Goal: Task Accomplishment & Management: Manage account settings

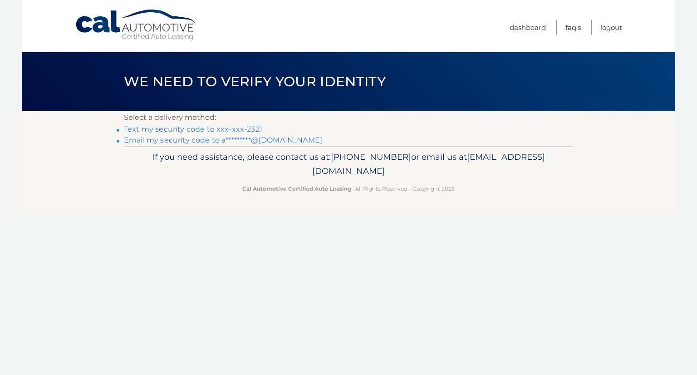
click at [246, 129] on link "Text my security code to xxx-xxx-2321" at bounding box center [193, 129] width 138 height 9
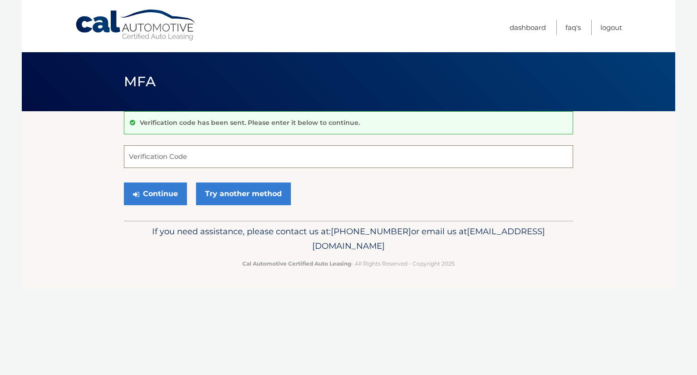
click at [388, 156] on input "Verification Code" at bounding box center [348, 156] width 449 height 23
type input "067445"
click at [164, 200] on button "Continue" at bounding box center [155, 193] width 63 height 23
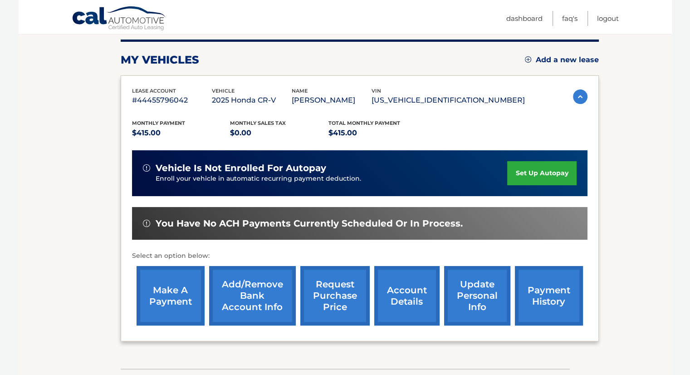
scroll to position [112, 0]
click at [175, 299] on link "make a payment" at bounding box center [171, 295] width 68 height 59
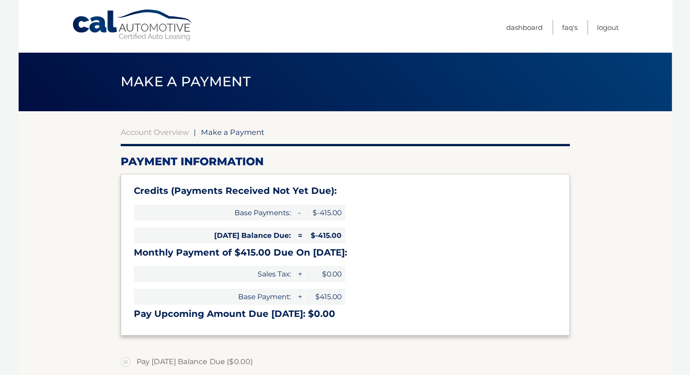
type input "0"
select select "ZGVjY2Q1NzktYmQ0Ni00YjliLTg5MWItZTkyODIyM2VlNDYw"
click at [167, 136] on link "Account Overview" at bounding box center [155, 131] width 68 height 9
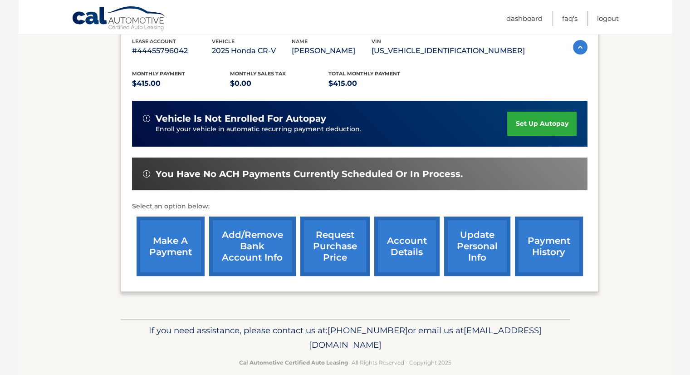
scroll to position [162, 0]
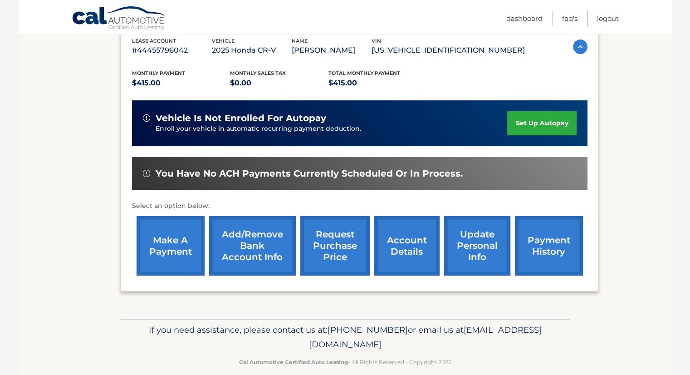
click at [562, 250] on link "payment history" at bounding box center [549, 245] width 68 height 59
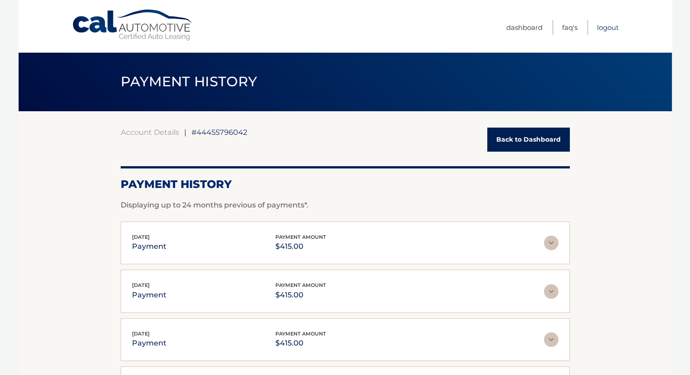
click at [608, 33] on link "Logout" at bounding box center [608, 27] width 22 height 15
